Goal: Task Accomplishment & Management: Use online tool/utility

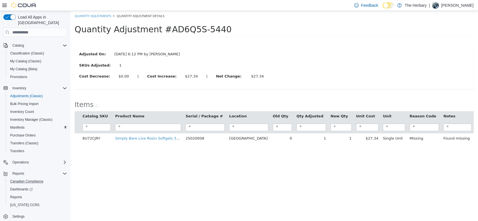
scroll to position [49, 0]
click at [20, 195] on span "Reports" at bounding box center [16, 197] width 12 height 5
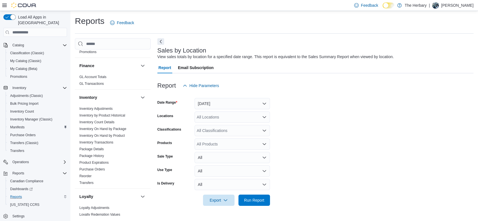
scroll to position [132, 0]
click at [112, 134] on link "Inventory On Hand by Product" at bounding box center [101, 136] width 45 height 4
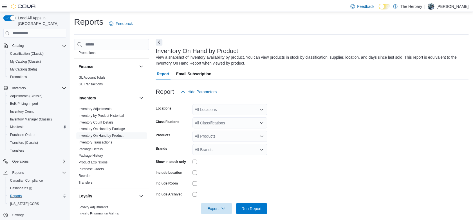
scroll to position [5, 0]
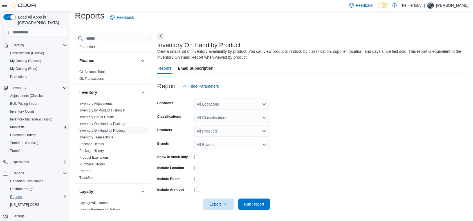
click at [231, 100] on div "All Locations" at bounding box center [231, 104] width 75 height 11
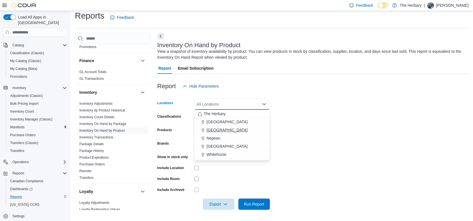
click at [218, 128] on span "[GEOGRAPHIC_DATA]" at bounding box center [226, 130] width 41 height 6
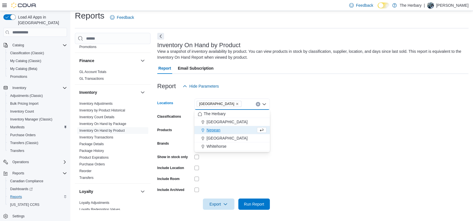
click at [294, 128] on form "Locations [GEOGRAPHIC_DATA] Combo box. Selected. [GEOGRAPHIC_DATA]. Press Backs…" at bounding box center [312, 151] width 311 height 118
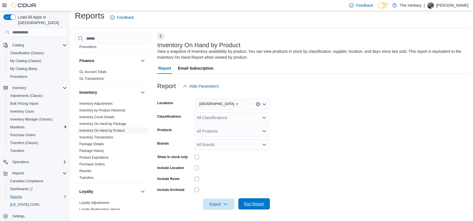
click at [251, 204] on span "Run Report" at bounding box center [254, 204] width 20 height 6
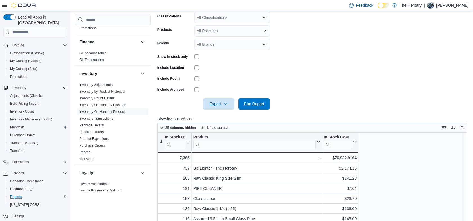
scroll to position [106, 0]
click at [101, 203] on div "Cash Management Cash Management Cash Out Details Compliance OCS Transaction Sub…" at bounding box center [113, 113] width 76 height 199
click at [107, 197] on div "Cash Management Cash Management Cash Out Details Compliance OCS Transaction Sub…" at bounding box center [113, 113] width 76 height 199
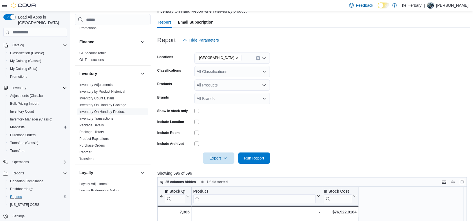
scroll to position [50, 0]
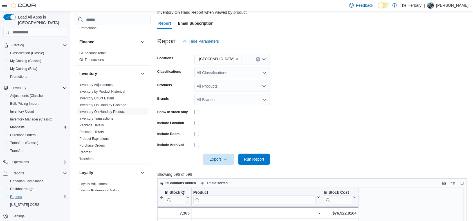
click at [216, 72] on div "All Classifications" at bounding box center [231, 72] width 75 height 11
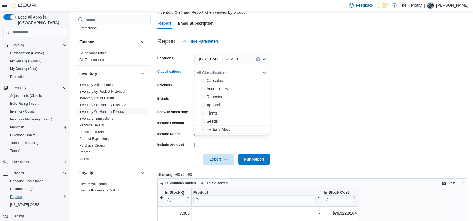
scroll to position [99, 0]
click at [223, 82] on span "Accessories" at bounding box center [216, 82] width 21 height 6
click at [249, 162] on span "Run Report" at bounding box center [254, 159] width 20 height 6
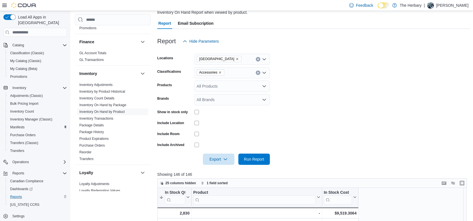
click at [428, 118] on form "Locations [GEOGRAPHIC_DATA] Classifications Accessories Products All Products B…" at bounding box center [313, 106] width 313 height 118
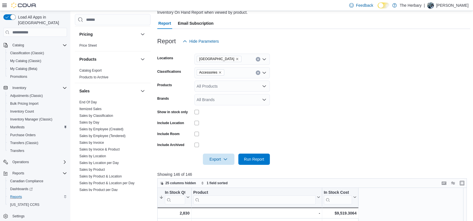
scroll to position [365, 0]
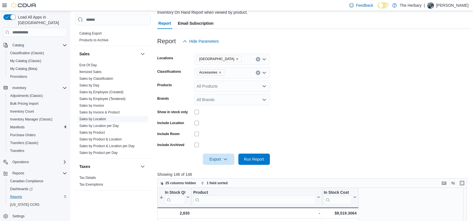
click at [100, 117] on link "Sales by Location" at bounding box center [92, 119] width 27 height 4
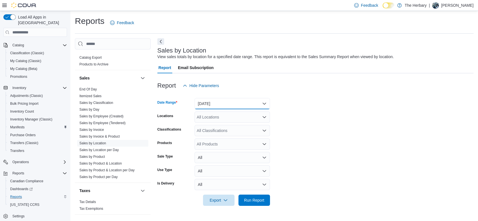
click at [237, 106] on button "[DATE]" at bounding box center [231, 103] width 75 height 11
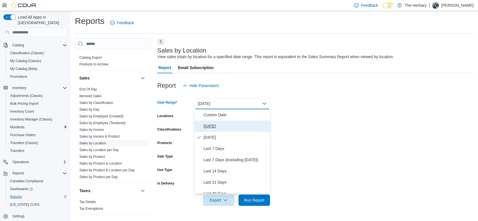
click at [214, 129] on span "[DATE]" at bounding box center [235, 126] width 64 height 7
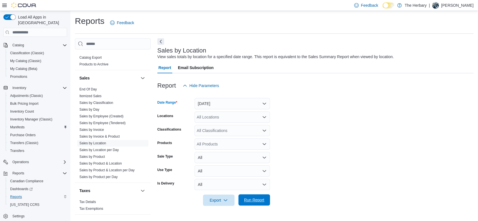
click at [254, 198] on span "Run Report" at bounding box center [254, 200] width 25 height 11
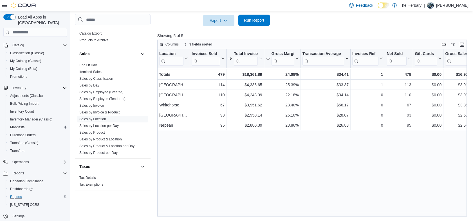
click at [249, 23] on span "Run Report" at bounding box center [254, 20] width 20 height 6
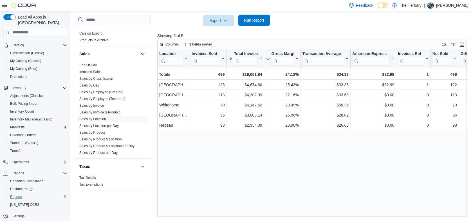
click at [264, 21] on span "Run Report" at bounding box center [254, 20] width 25 height 11
click at [260, 17] on span "Run Report" at bounding box center [254, 20] width 25 height 11
click at [259, 16] on span "Run Report" at bounding box center [254, 20] width 25 height 11
click at [250, 18] on span "Run Report" at bounding box center [254, 20] width 20 height 6
click at [257, 24] on span "Run Report" at bounding box center [254, 20] width 25 height 11
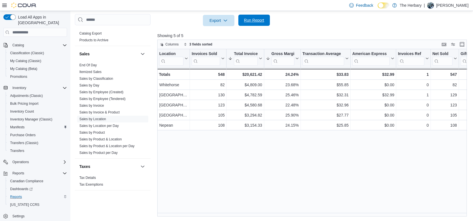
click at [255, 25] on span "Run Report" at bounding box center [254, 20] width 25 height 11
click at [290, 36] on p "Showing 5 of 5" at bounding box center [313, 36] width 313 height 6
click at [248, 23] on span "Run Report" at bounding box center [254, 20] width 20 height 6
click at [254, 18] on span "Run Report" at bounding box center [254, 20] width 20 height 6
click at [243, 18] on span "Run Report" at bounding box center [254, 20] width 25 height 11
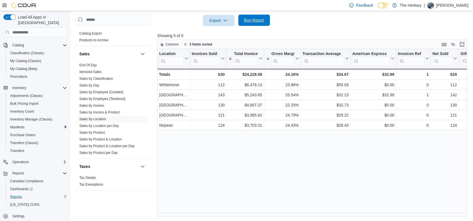
click at [259, 19] on span "Run Report" at bounding box center [254, 20] width 20 height 6
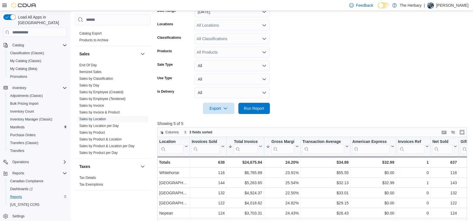
scroll to position [91, 0]
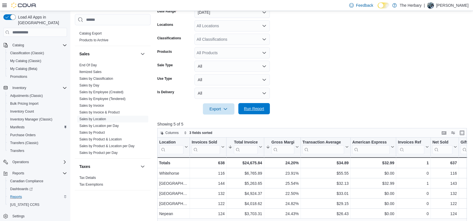
click at [249, 108] on span "Run Report" at bounding box center [254, 109] width 20 height 6
click at [259, 110] on span "Run Report" at bounding box center [254, 109] width 20 height 6
click at [261, 110] on span "Run Report" at bounding box center [254, 109] width 20 height 6
click at [258, 110] on span "Run Report" at bounding box center [254, 109] width 20 height 6
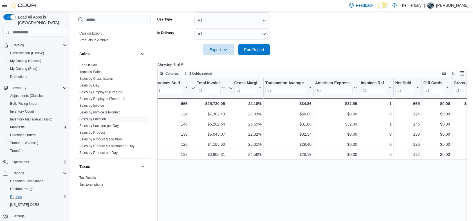
scroll to position [0, 0]
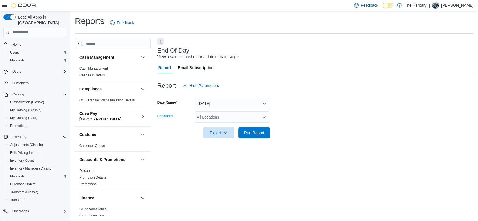
click at [260, 118] on div "All Locations" at bounding box center [231, 117] width 75 height 11
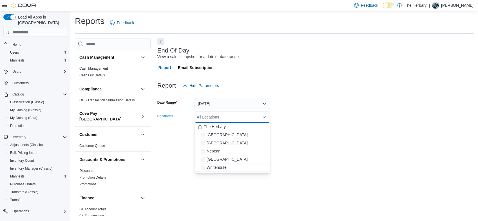
click at [219, 142] on span "[GEOGRAPHIC_DATA]" at bounding box center [226, 143] width 41 height 6
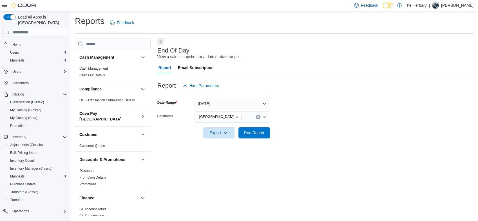
click at [297, 122] on form "Date Range [DATE] Locations London Export Run Report" at bounding box center [315, 114] width 316 height 47
click at [256, 131] on span "Run Report" at bounding box center [254, 133] width 20 height 6
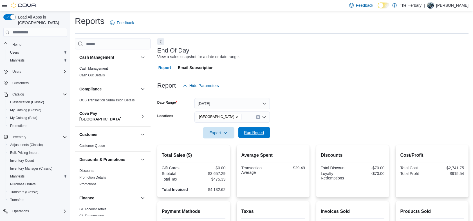
click at [250, 127] on form "Date Range Today Locations London Export Run Report" at bounding box center [312, 114] width 311 height 47
click at [251, 137] on span "Run Report" at bounding box center [254, 132] width 25 height 11
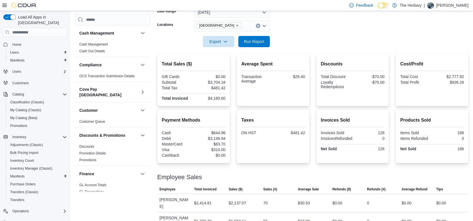
scroll to position [92, 0]
